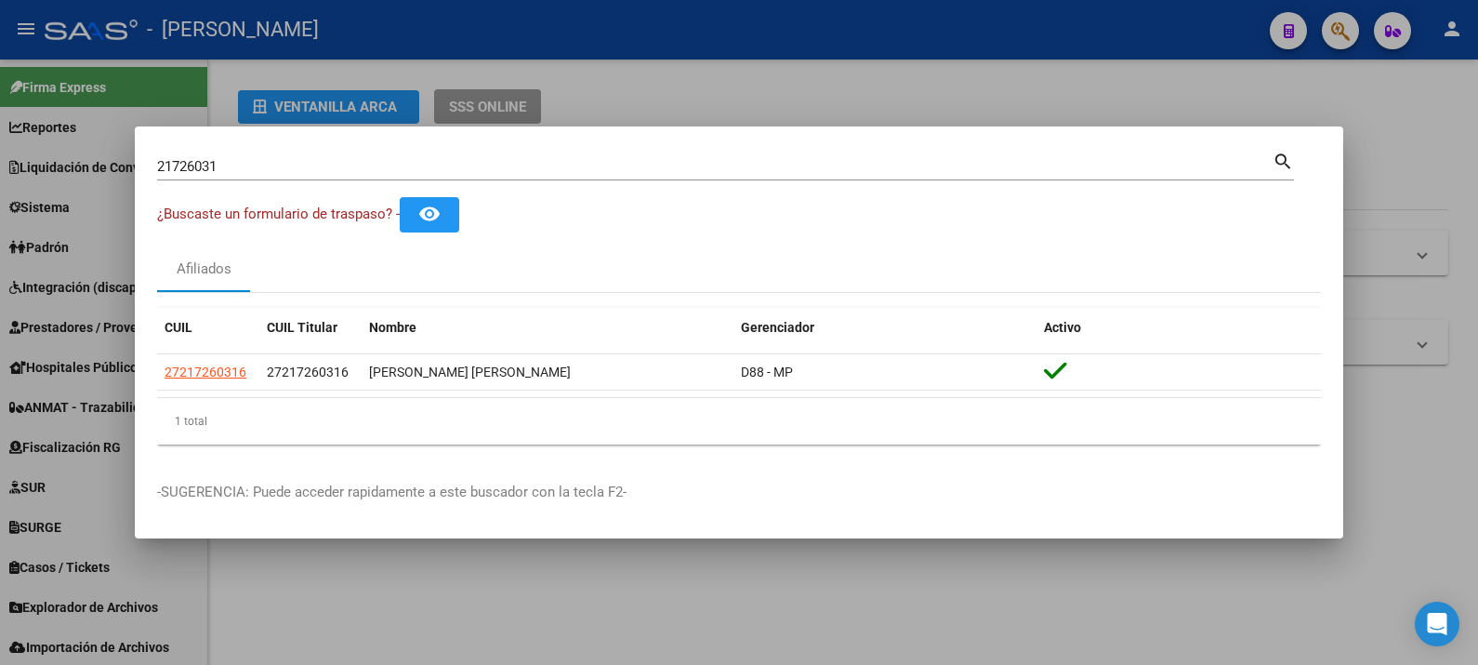
click at [737, 174] on input "21726031" at bounding box center [715, 166] width 1116 height 17
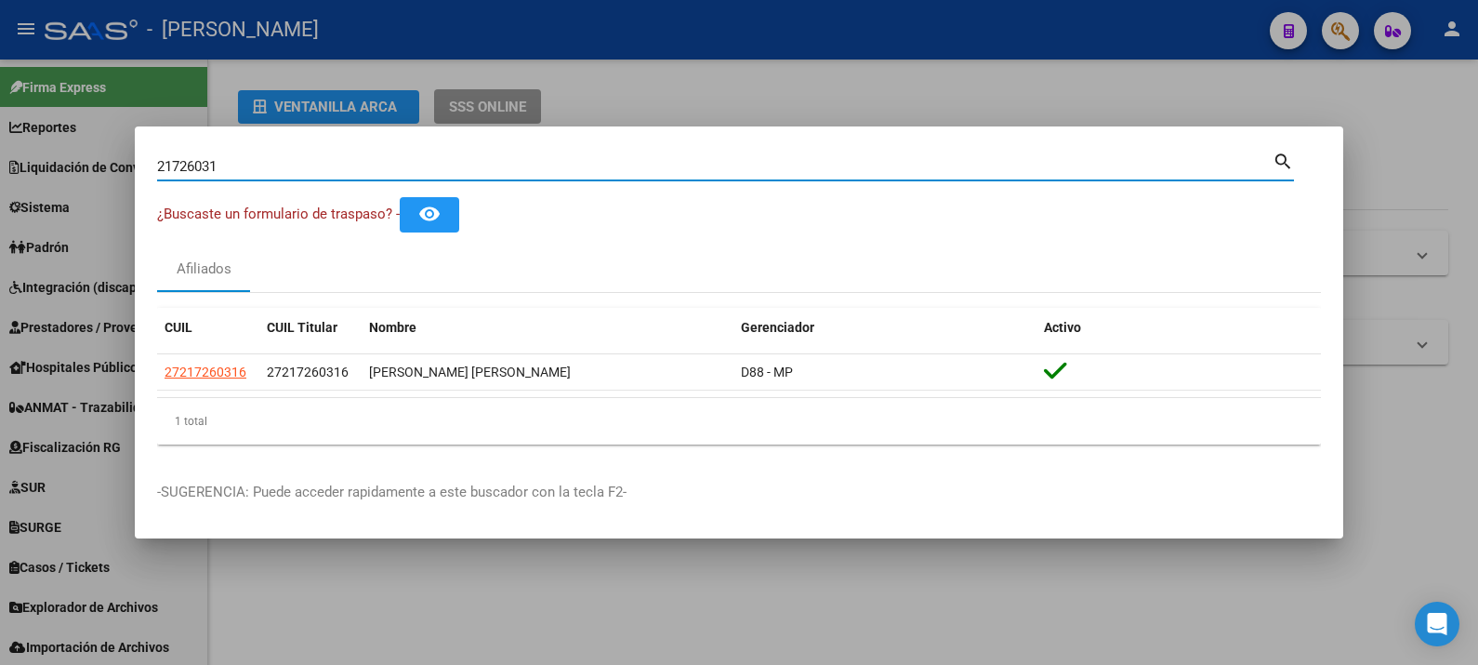
click at [737, 174] on input "21726031" at bounding box center [715, 166] width 1116 height 17
paste input "9.734.066"
click at [181, 172] on input "29.734.066" at bounding box center [715, 166] width 1116 height 17
click at [179, 172] on input "29.734.066" at bounding box center [715, 166] width 1116 height 17
click at [203, 167] on input "29734.066" at bounding box center [715, 166] width 1116 height 17
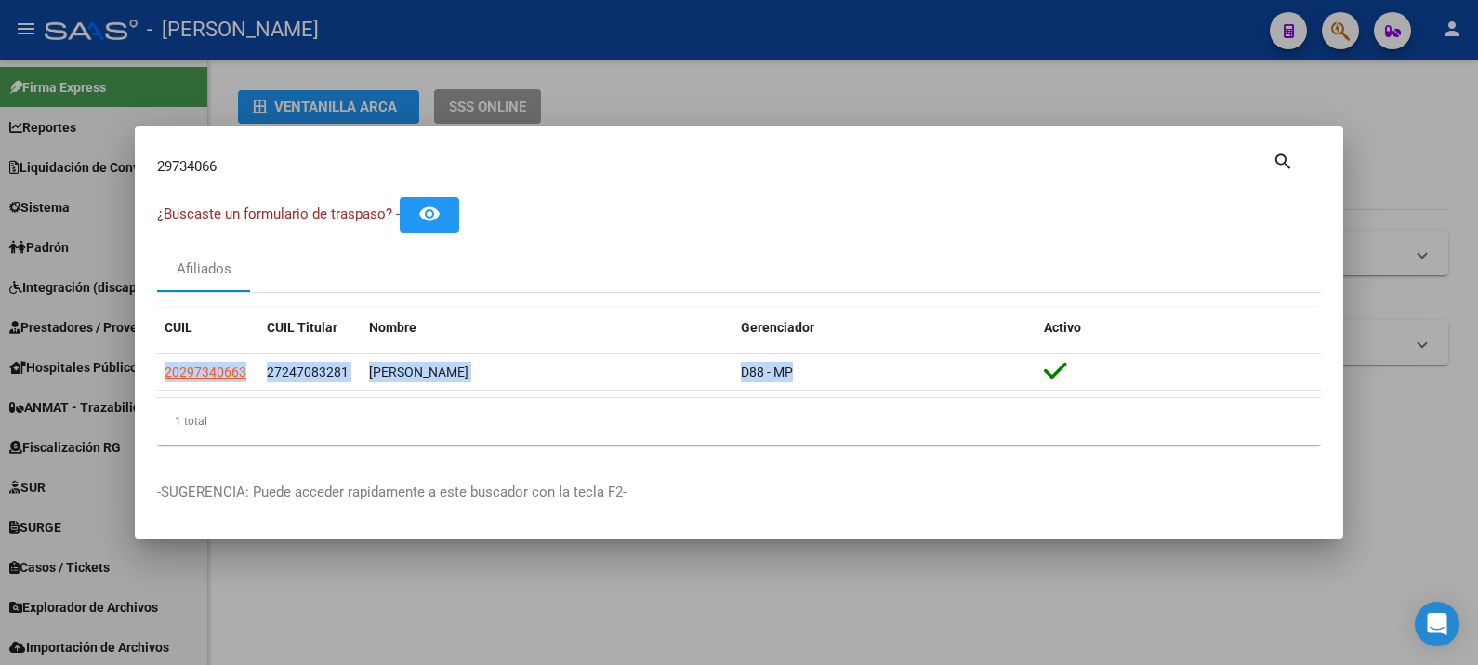
drag, startPoint x: 817, startPoint y: 366, endPoint x: 147, endPoint y: 377, distance: 670.5
click at [147, 377] on mat-dialog-content "29734066 Buscar (apellido, dni, cuil, nro traspaso, cuit, obra social) search ¿…" at bounding box center [739, 304] width 1209 height 311
copy datatable-body-row "20297340663 27247083281 [PERSON_NAME] D88 - MP"
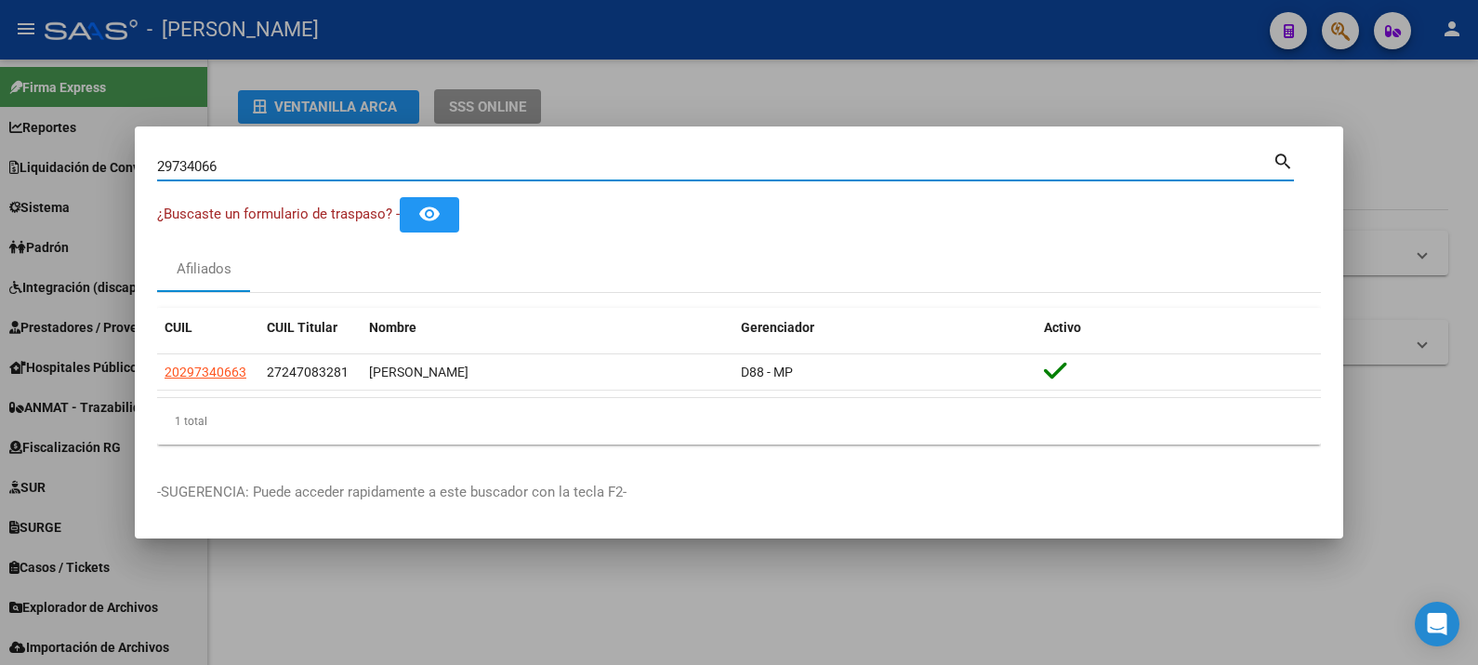
click at [579, 161] on input "29734066" at bounding box center [715, 166] width 1116 height 17
paste input "40938055"
type input "40938055"
